Goal: Task Accomplishment & Management: Use online tool/utility

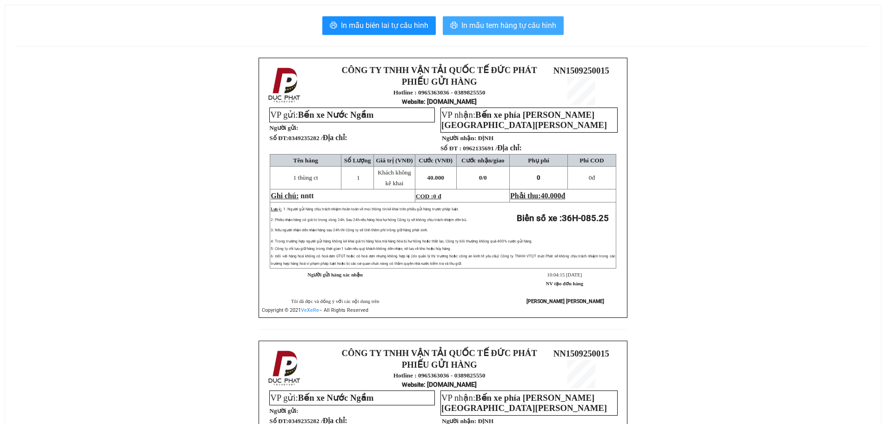
click at [554, 30] on span "In mẫu tem hàng tự cấu hình" at bounding box center [509, 26] width 95 height 12
click at [470, 34] on button "In mẫu tem hàng tự cấu hình" at bounding box center [503, 25] width 121 height 19
click at [518, 22] on span "In mẫu tem hàng tự cấu hình" at bounding box center [509, 26] width 95 height 12
drag, startPoint x: 482, startPoint y: 19, endPoint x: 501, endPoint y: 22, distance: 18.4
click at [482, 19] on button "In mẫu tem hàng tự cấu hình" at bounding box center [503, 25] width 121 height 19
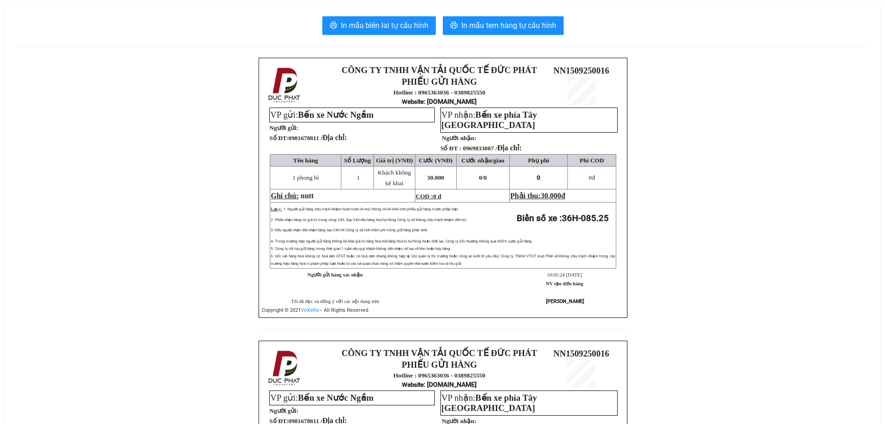
click at [497, 13] on div "In mẫu biên lai tự cấu hình In mẫu tem hàng tự cấu hình CÔNG TY TNHH VẬN TẢI QU…" at bounding box center [443, 319] width 876 height 629
click at [497, 24] on span "In mẫu tem hàng tự cấu hình" at bounding box center [509, 26] width 95 height 12
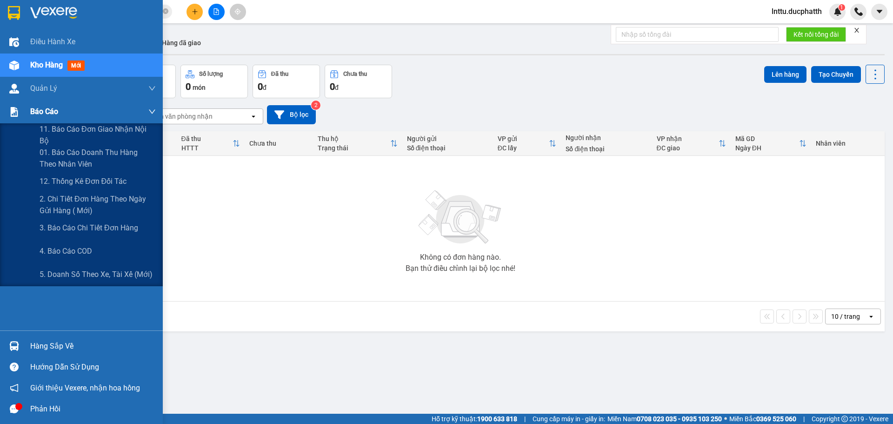
click at [34, 115] on span "Báo cáo" at bounding box center [44, 112] width 28 height 12
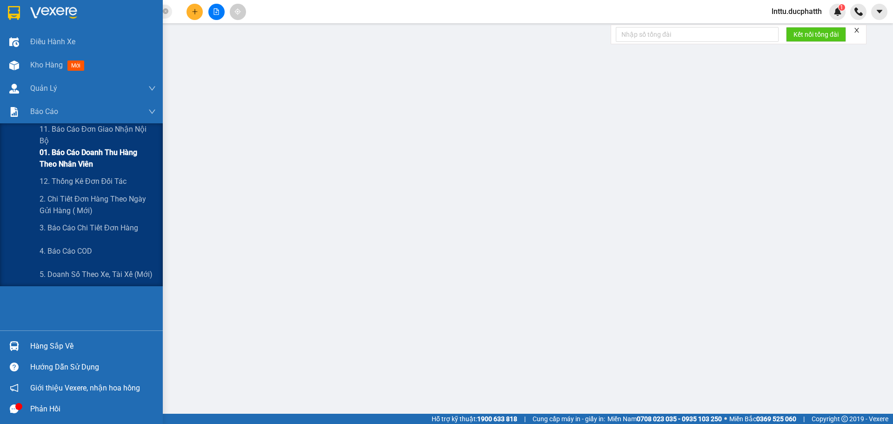
click at [55, 155] on span "01. Báo cáo doanh thu hàng theo nhân viên" at bounding box center [98, 158] width 116 height 23
